Goal: Obtain resource: Download file/media

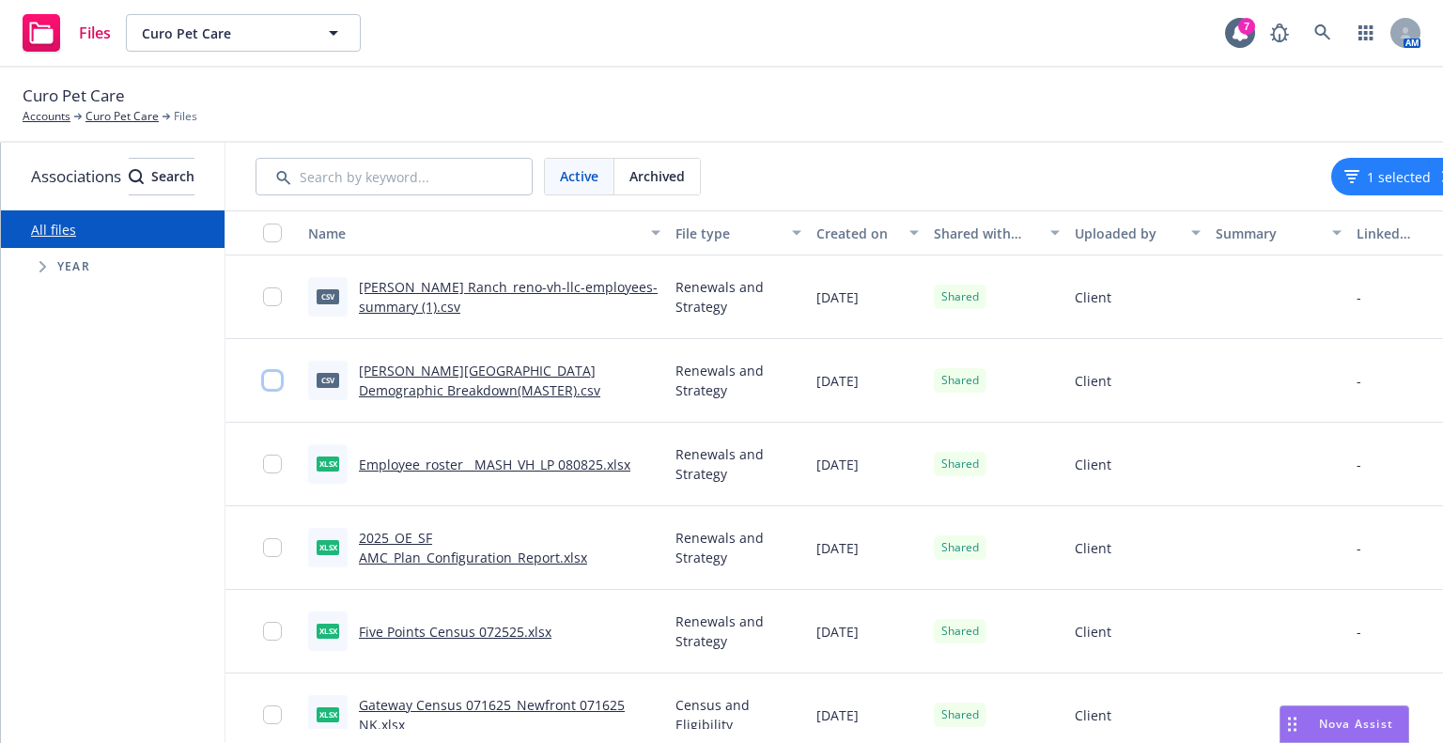
click at [282, 383] on input "checkbox" at bounding box center [272, 380] width 19 height 19
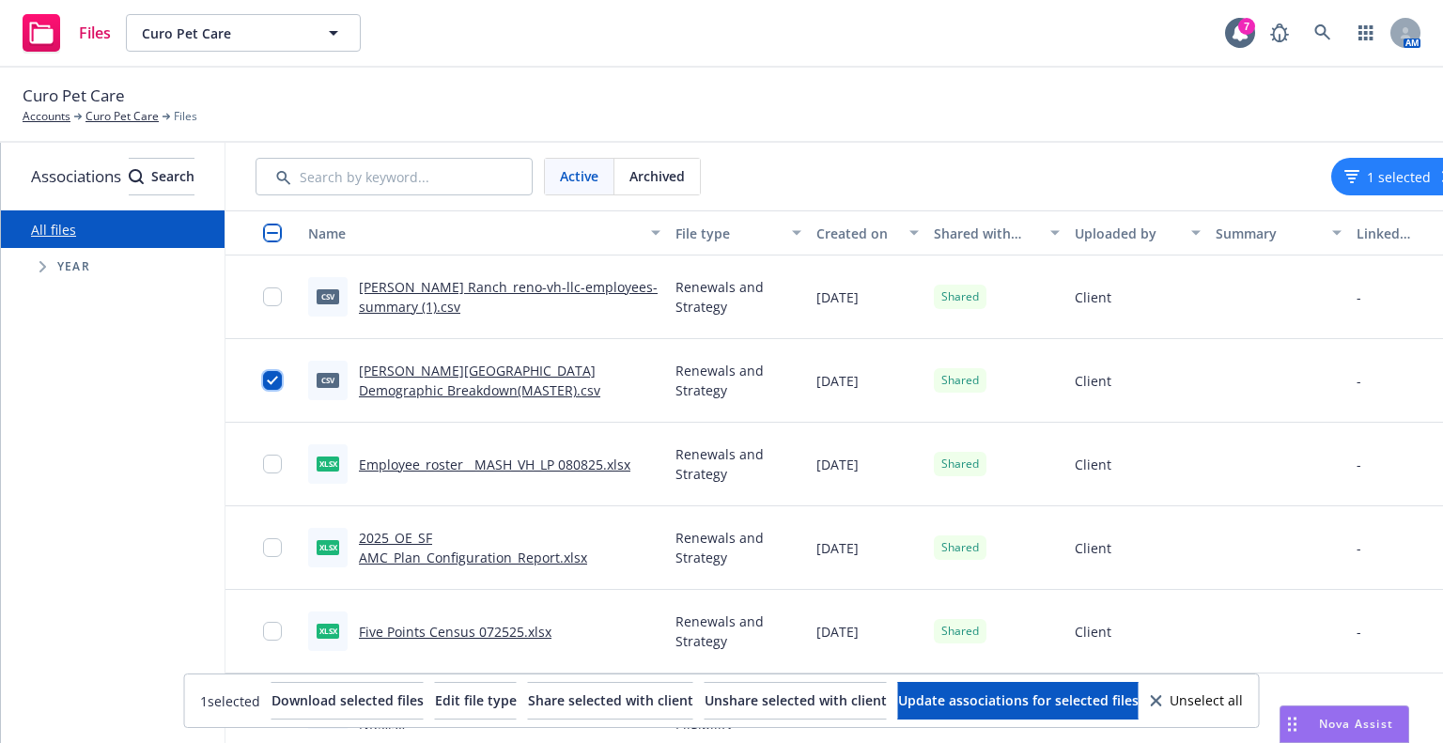
click at [282, 376] on input "checkbox" at bounding box center [272, 380] width 19 height 19
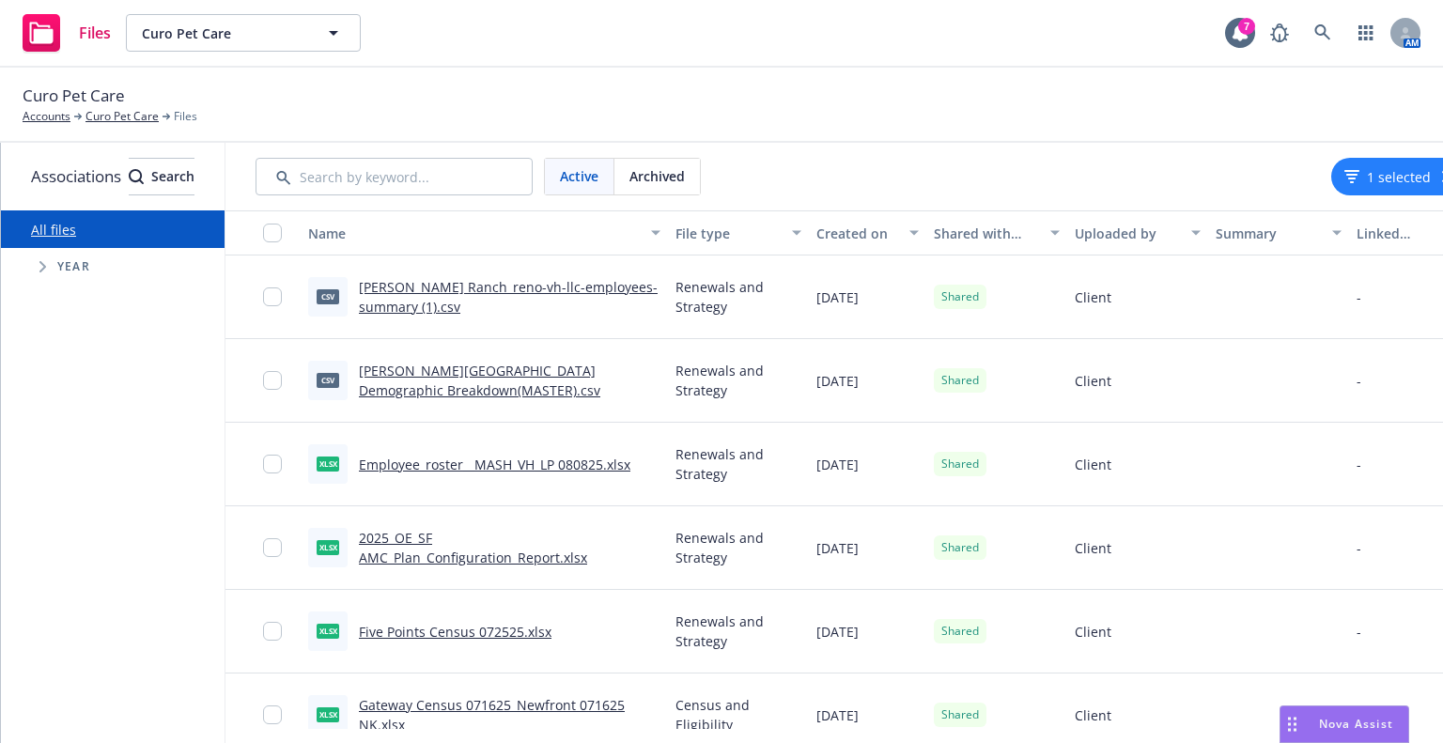
click at [476, 371] on link "[PERSON_NAME][GEOGRAPHIC_DATA] Demographic Breakdown(MASTER).csv" at bounding box center [480, 381] width 242 height 38
click at [545, 289] on link "[PERSON_NAME] Ranch_reno-vh-llc-employees-summary (1).csv" at bounding box center [508, 297] width 299 height 38
drag, startPoint x: 1366, startPoint y: 62, endPoint x: 1349, endPoint y: 7, distance: 58.0
click at [1366, 62] on div "Files Curo Pet Care Curo Pet Care 7 AM" at bounding box center [721, 34] width 1443 height 68
